Goal: Task Accomplishment & Management: Manage account settings

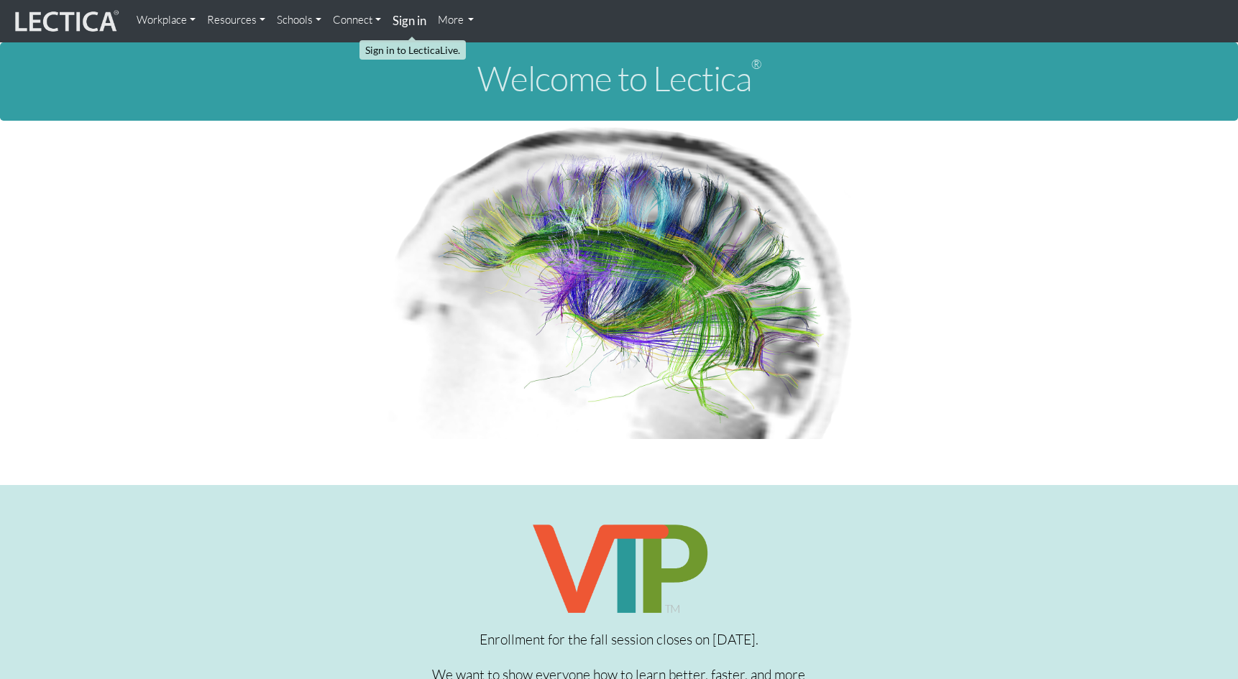
click at [407, 17] on strong "Sign in" at bounding box center [409, 20] width 34 height 15
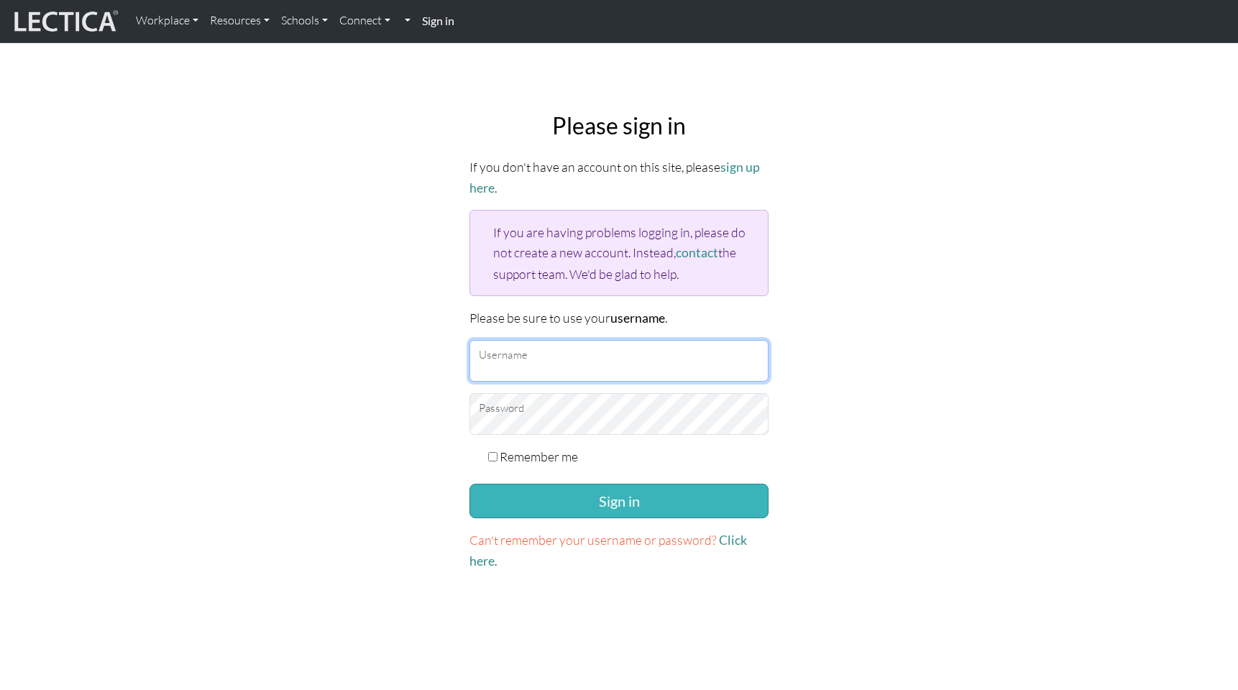
type input "patrikhambraeus"
click at [597, 495] on button "Sign in" at bounding box center [618, 501] width 299 height 35
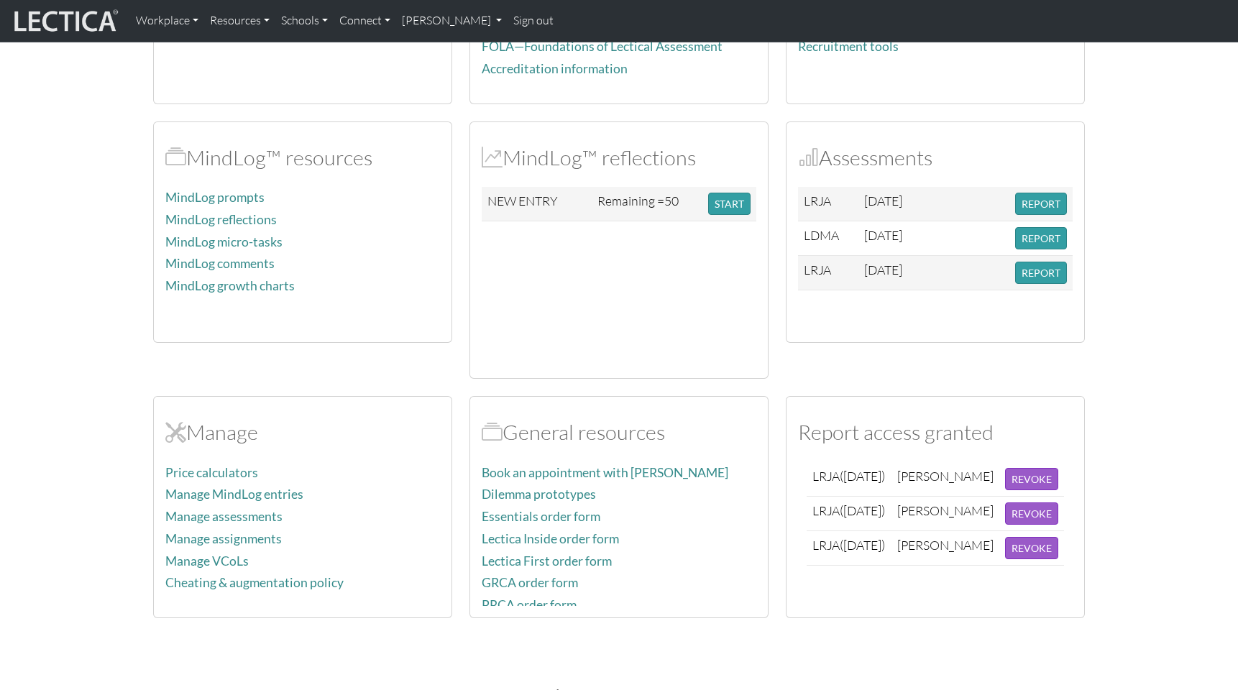
scroll to position [265, 0]
click at [217, 533] on link "Manage assignments" at bounding box center [223, 536] width 116 height 15
click at [216, 516] on link "Manage assessments" at bounding box center [223, 514] width 117 height 15
click at [528, 496] on link "Dilemma prototypes" at bounding box center [539, 491] width 114 height 15
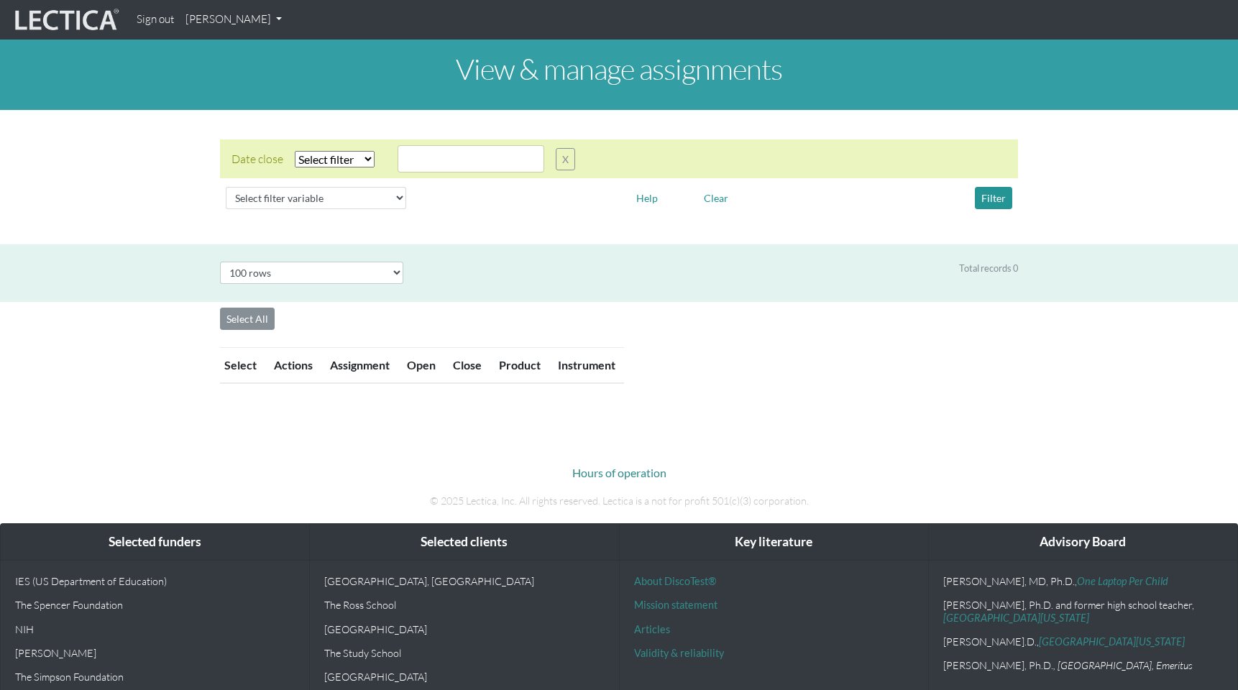
select select "100"
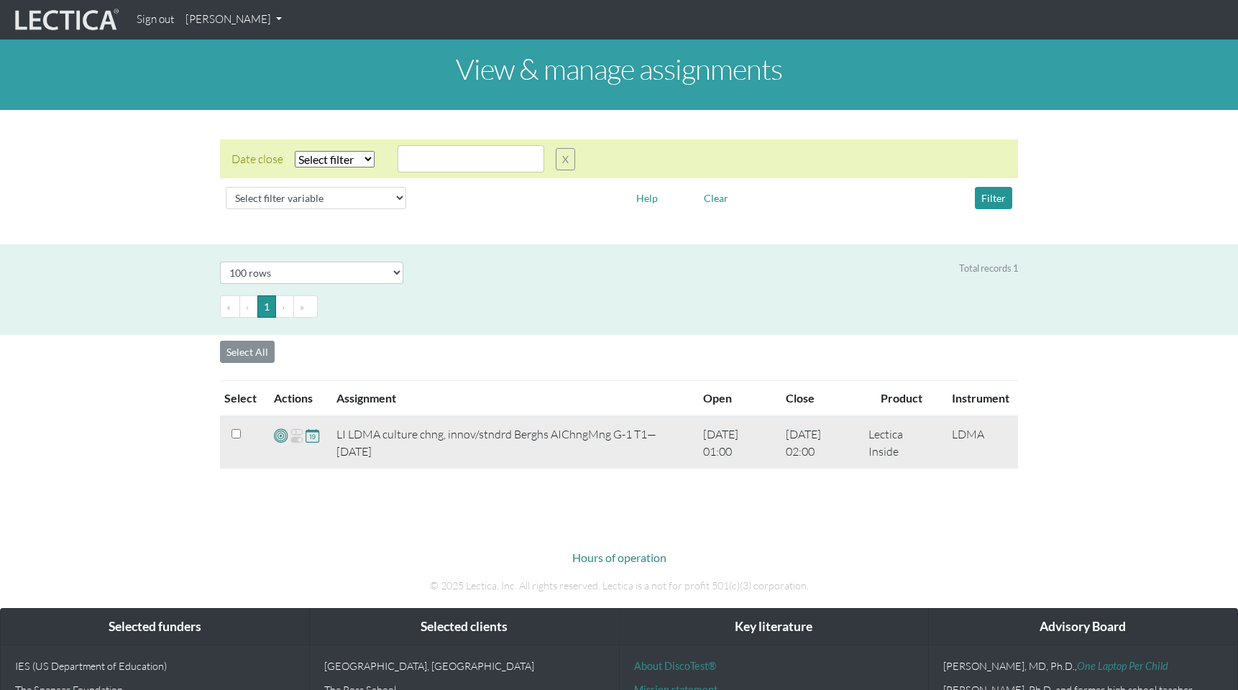
click at [372, 436] on td "LI LDMA culture chng, innov/stndrd Berghs AIChngMng G-1 T1—25-02-12" at bounding box center [511, 442] width 367 height 52
click at [237, 434] on input "checkbox" at bounding box center [235, 433] width 9 height 9
click at [389, 439] on td "LI LDMA culture chng, innov/stndrd Berghs AIChngMng G-1 T1—25-02-12" at bounding box center [511, 442] width 367 height 52
click at [282, 438] on span at bounding box center [281, 435] width 14 height 17
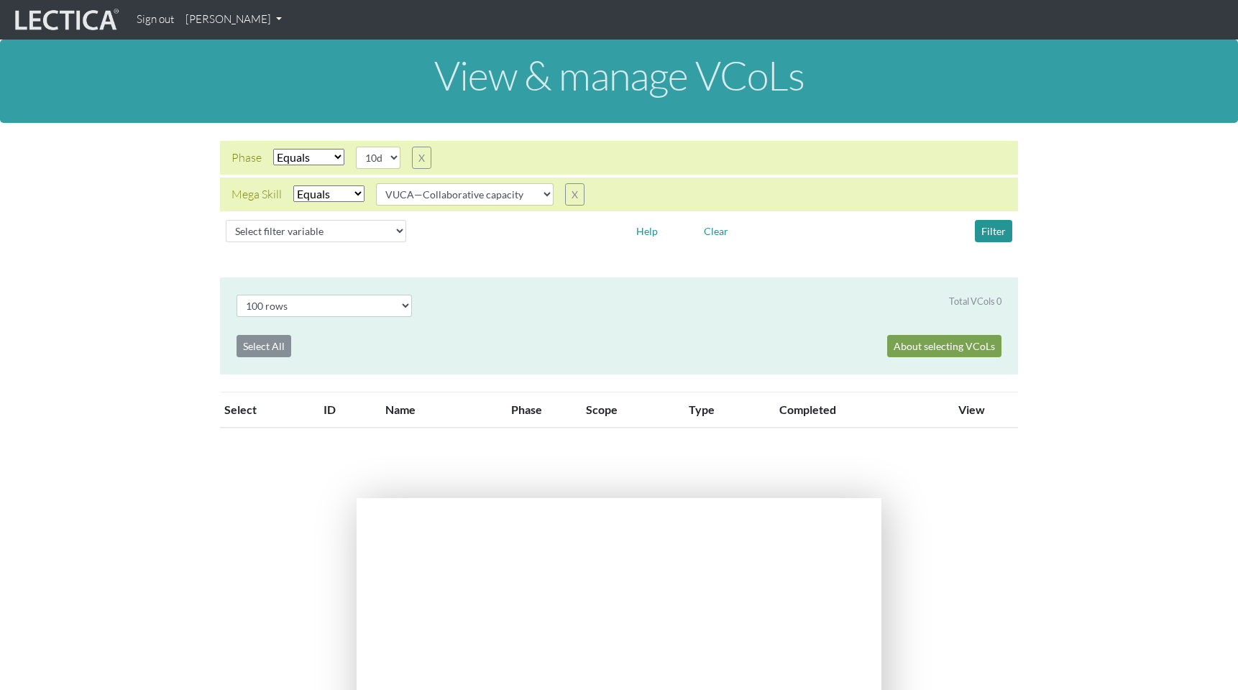
select select "100"
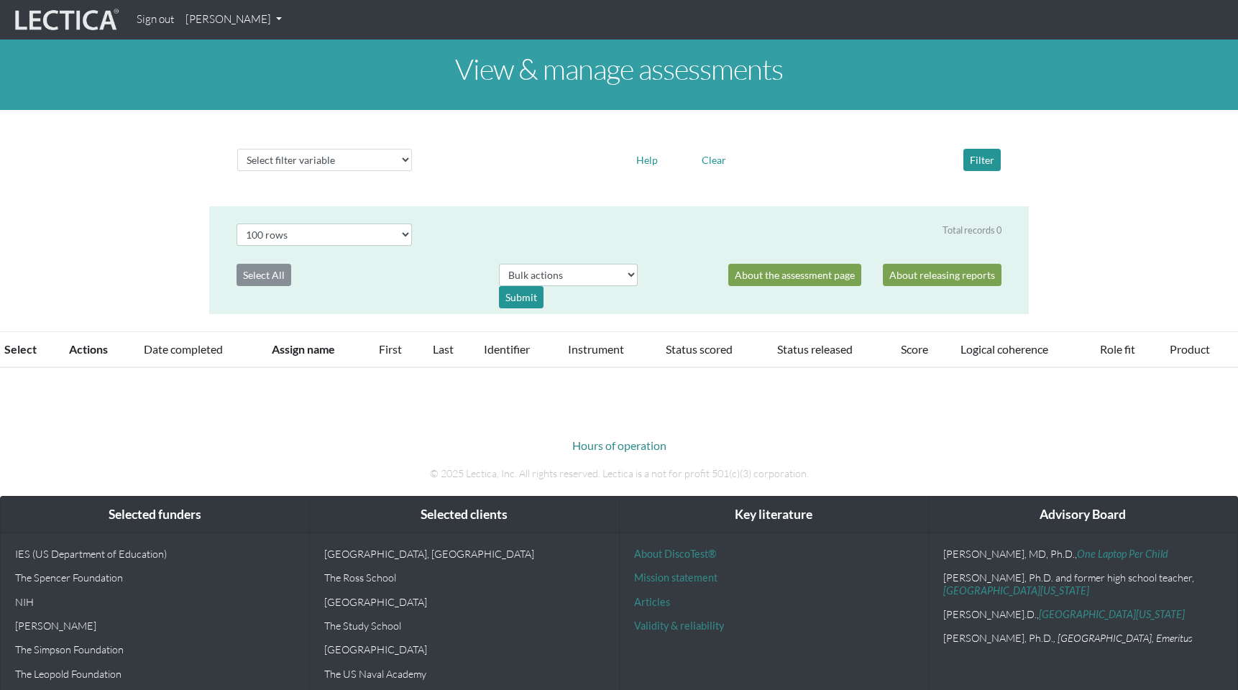
select select "100"
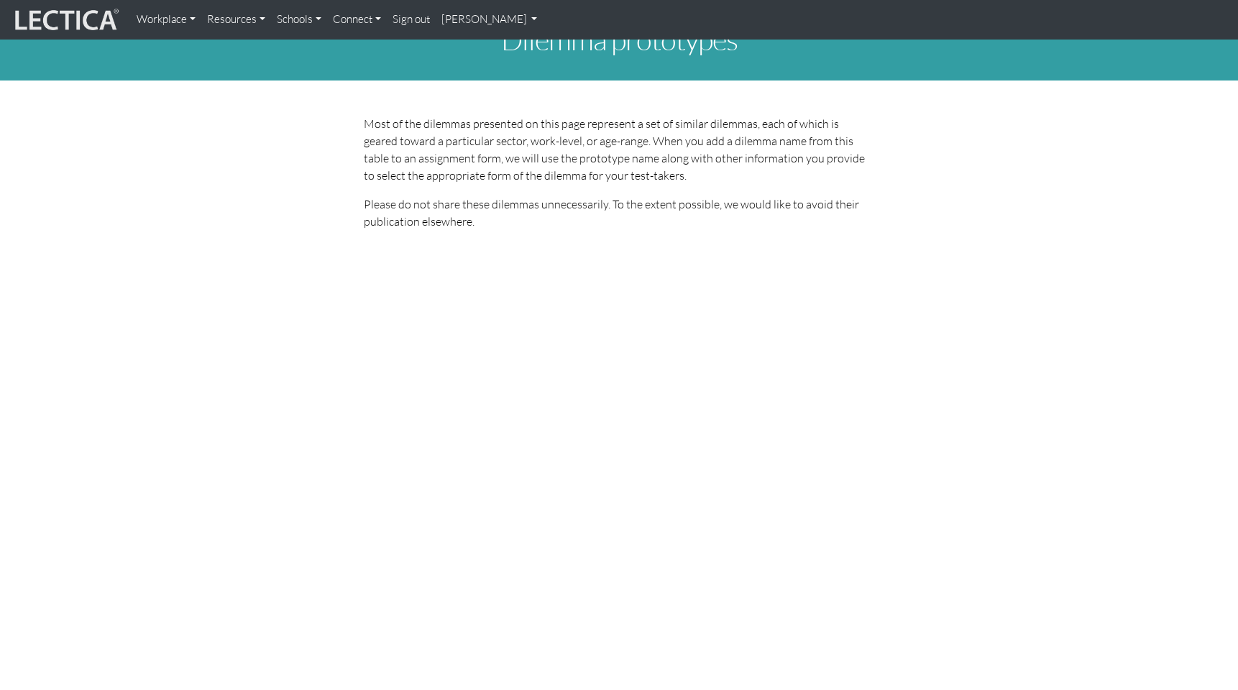
scroll to position [68, 0]
